Goal: Information Seeking & Learning: Learn about a topic

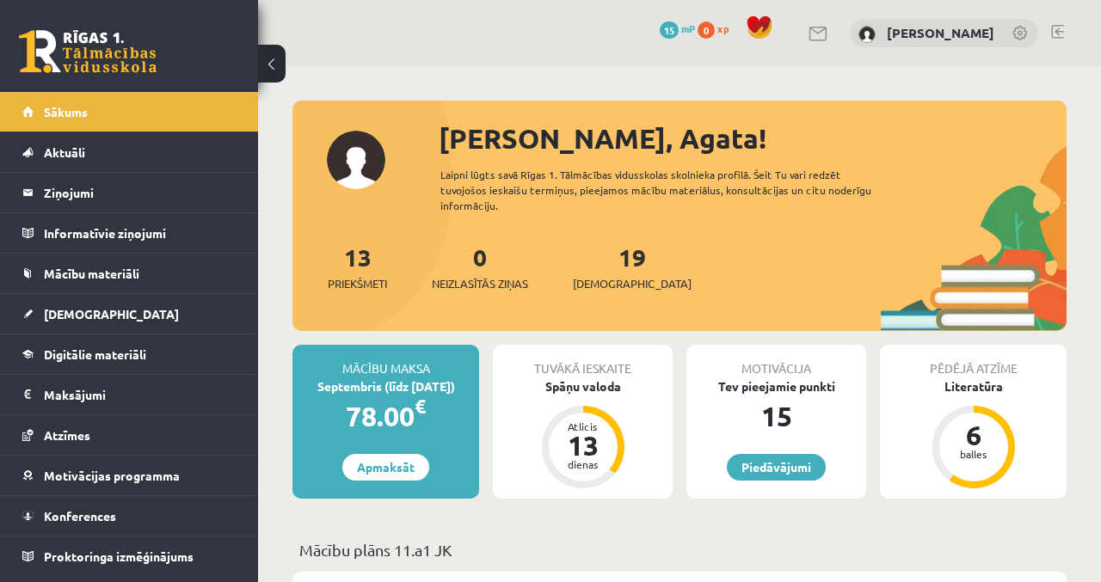
click at [590, 378] on div "Spāņu valoda" at bounding box center [583, 387] width 180 height 18
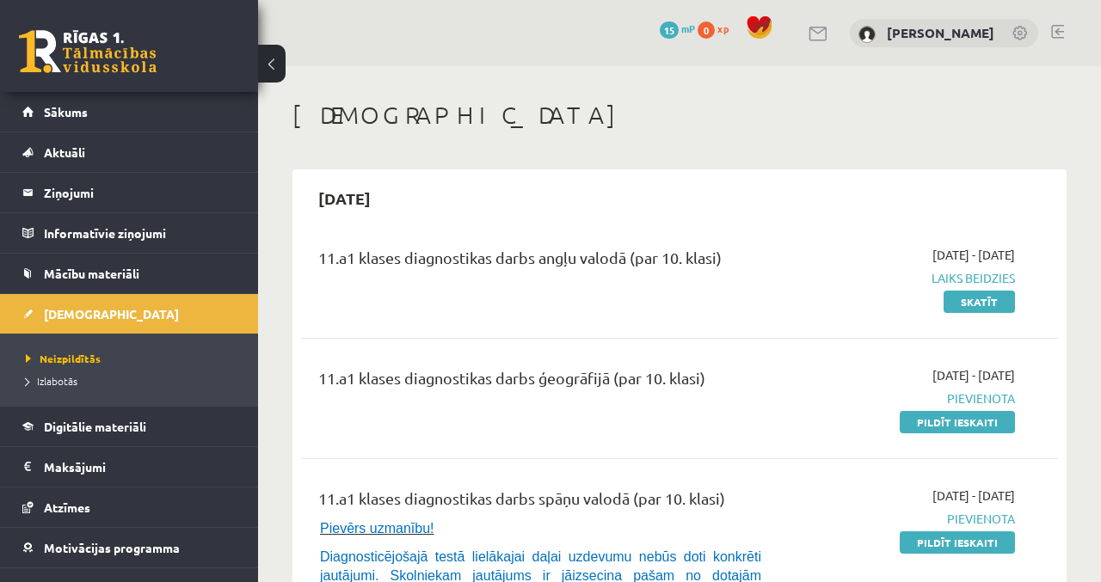
click at [986, 305] on link "Skatīt" at bounding box center [979, 302] width 71 height 22
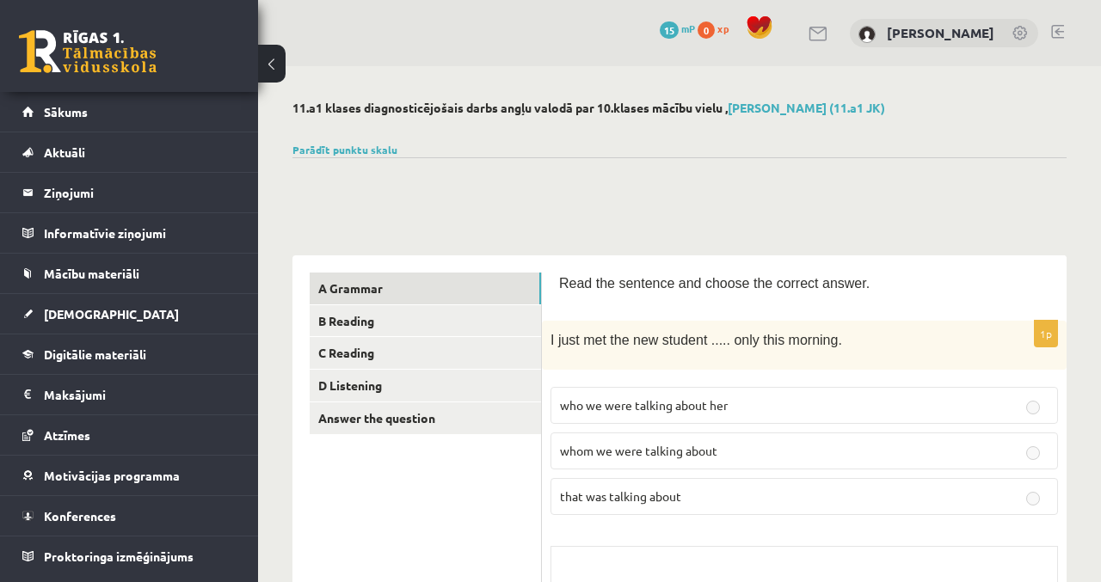
click at [366, 148] on link "Parādīt punktu skalu" at bounding box center [344, 150] width 105 height 14
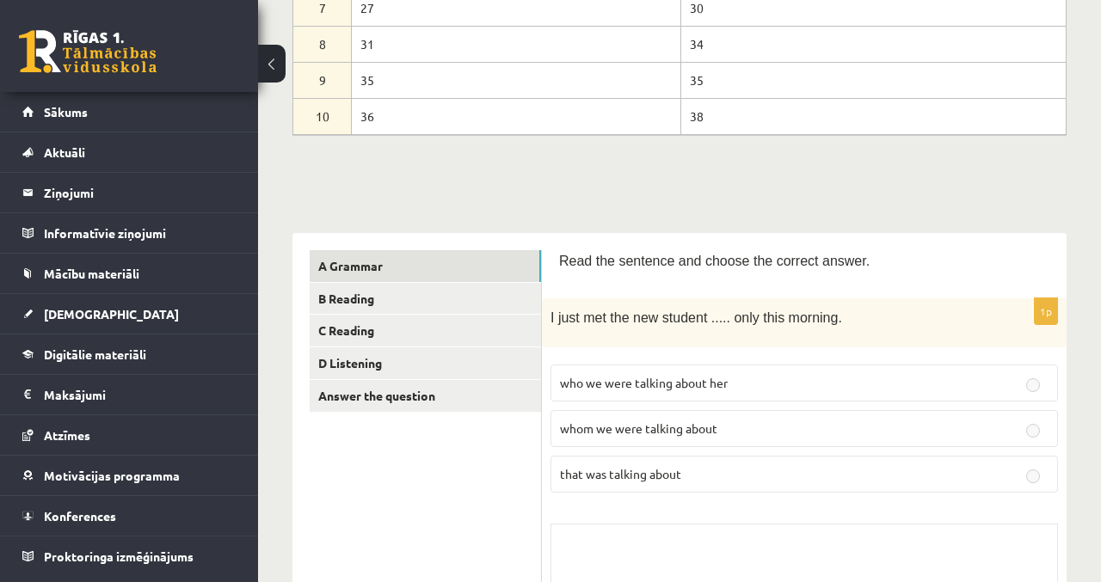
scroll to position [426, 0]
click at [1017, 434] on label "whom we were talking about" at bounding box center [805, 427] width 508 height 37
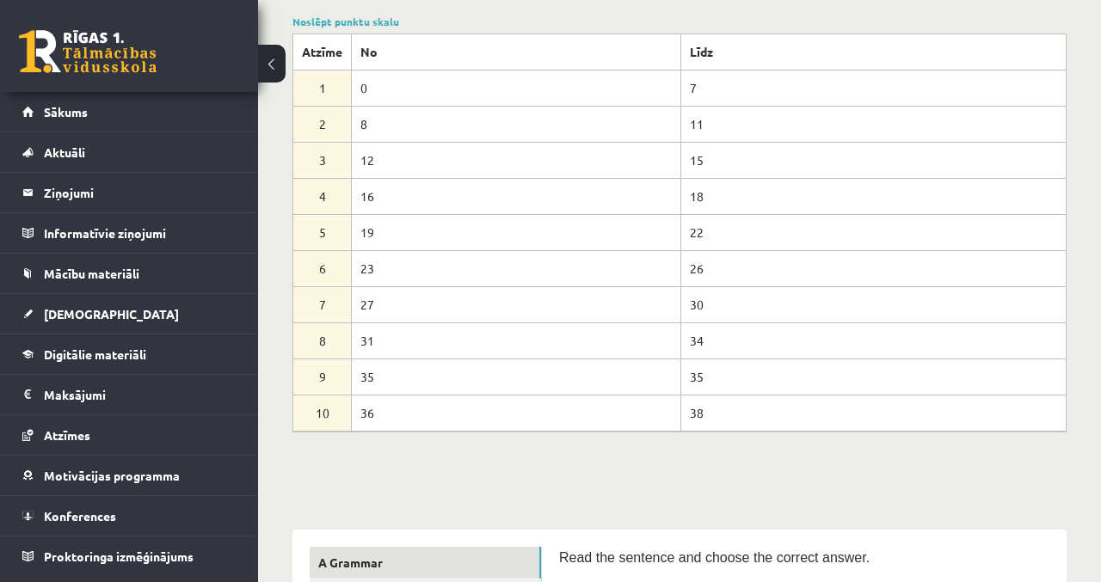
scroll to position [0, 0]
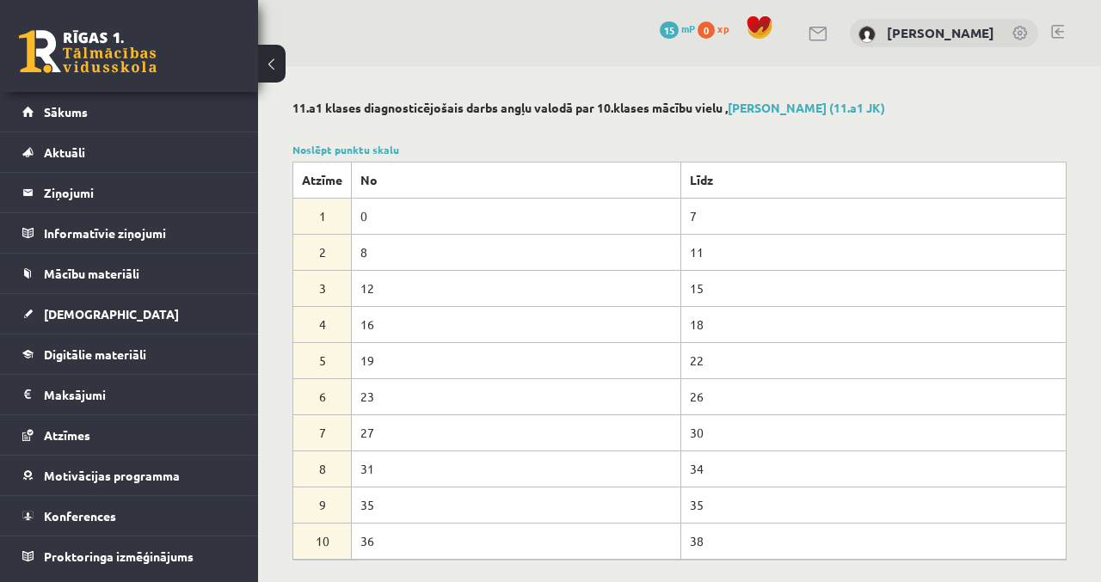
click at [372, 146] on link "Noslēpt punktu skalu" at bounding box center [345, 150] width 107 height 14
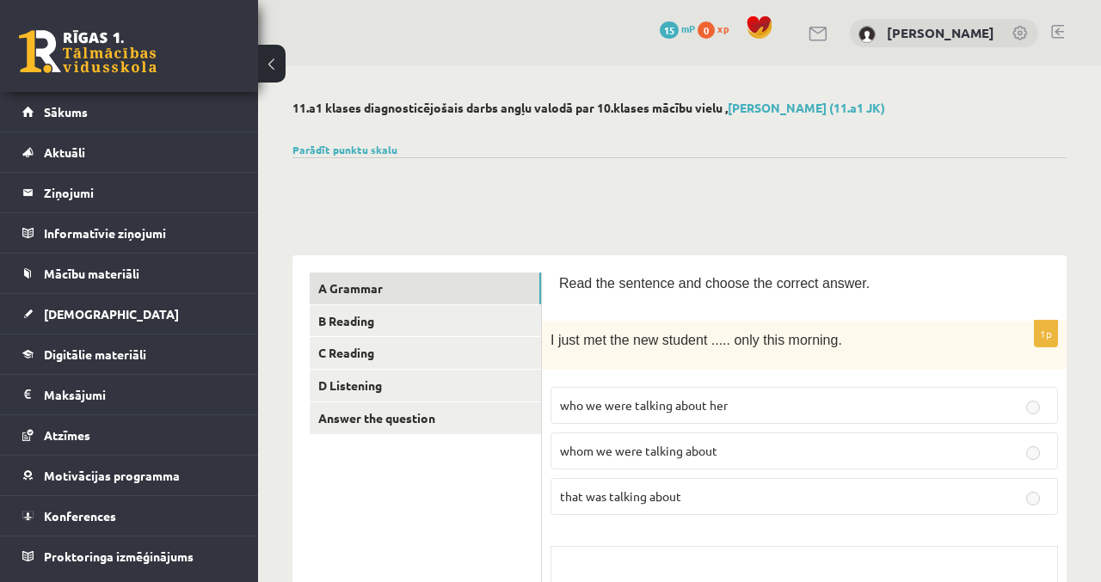
click at [373, 322] on link "B Reading" at bounding box center [425, 321] width 231 height 32
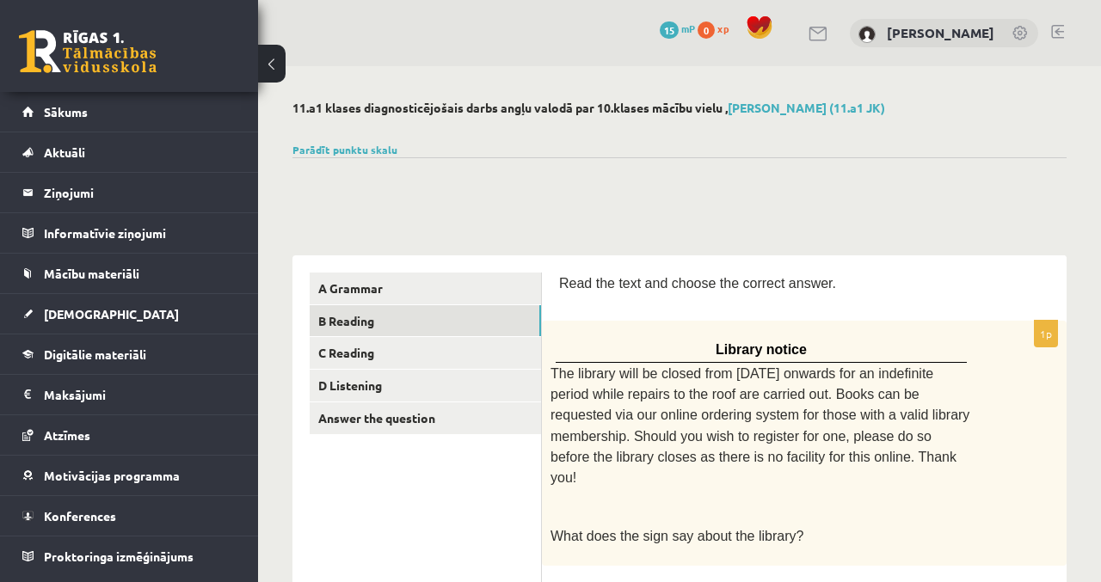
click at [362, 147] on link "Parādīt punktu skalu" at bounding box center [344, 150] width 105 height 14
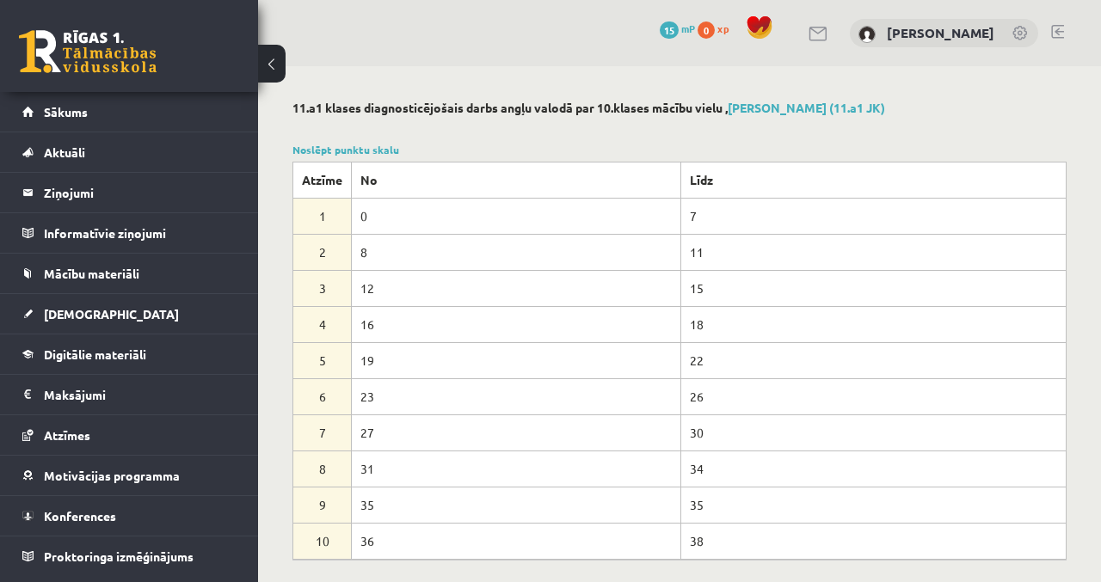
click at [621, 155] on div "Noslēpt punktu skalu Atzīme No Līdz 1 0 7 2 8 11 3 12 15 4 16 18 5 19 22 6 23 2…" at bounding box center [679, 351] width 774 height 418
click at [187, 109] on link "Sākums" at bounding box center [129, 112] width 214 height 40
